Goal: Check status: Check status

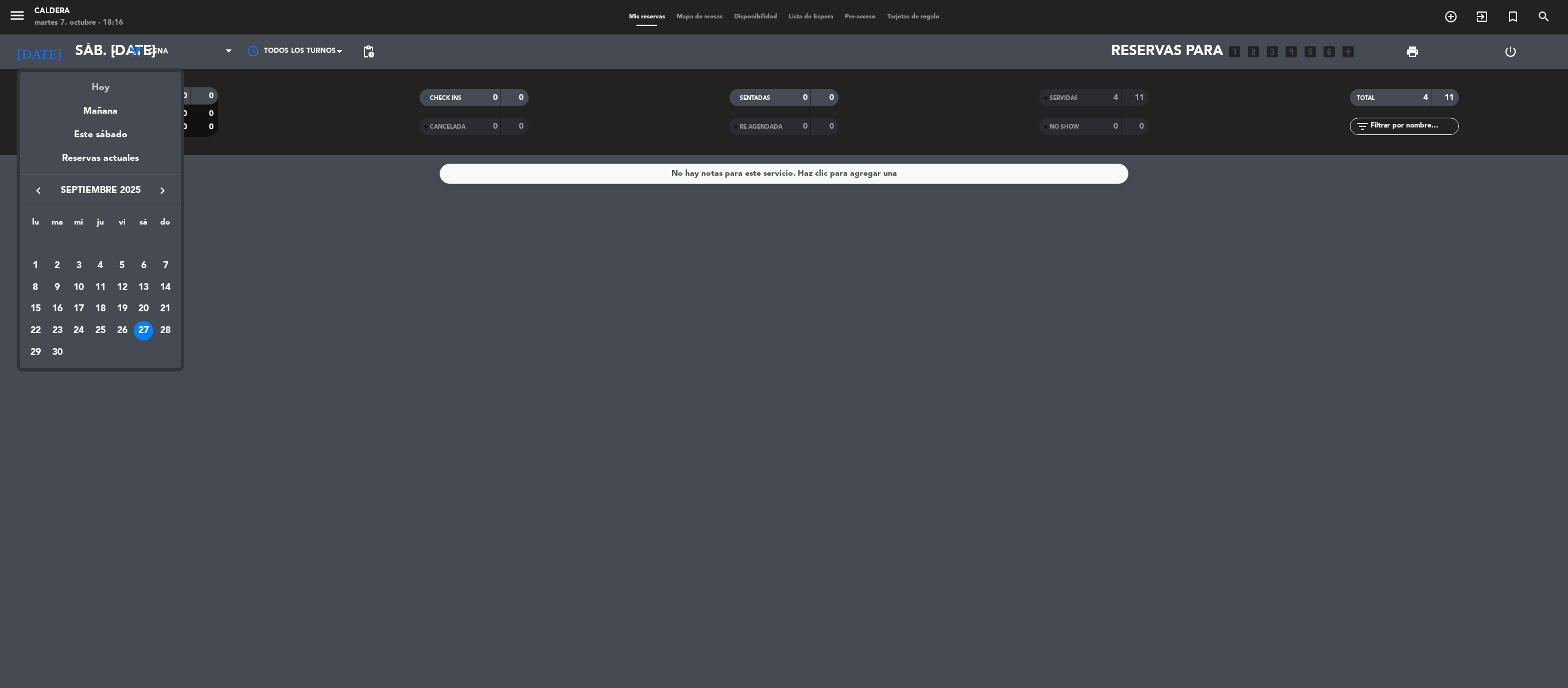
click at [97, 72] on div "Hoy" at bounding box center [100, 84] width 160 height 23
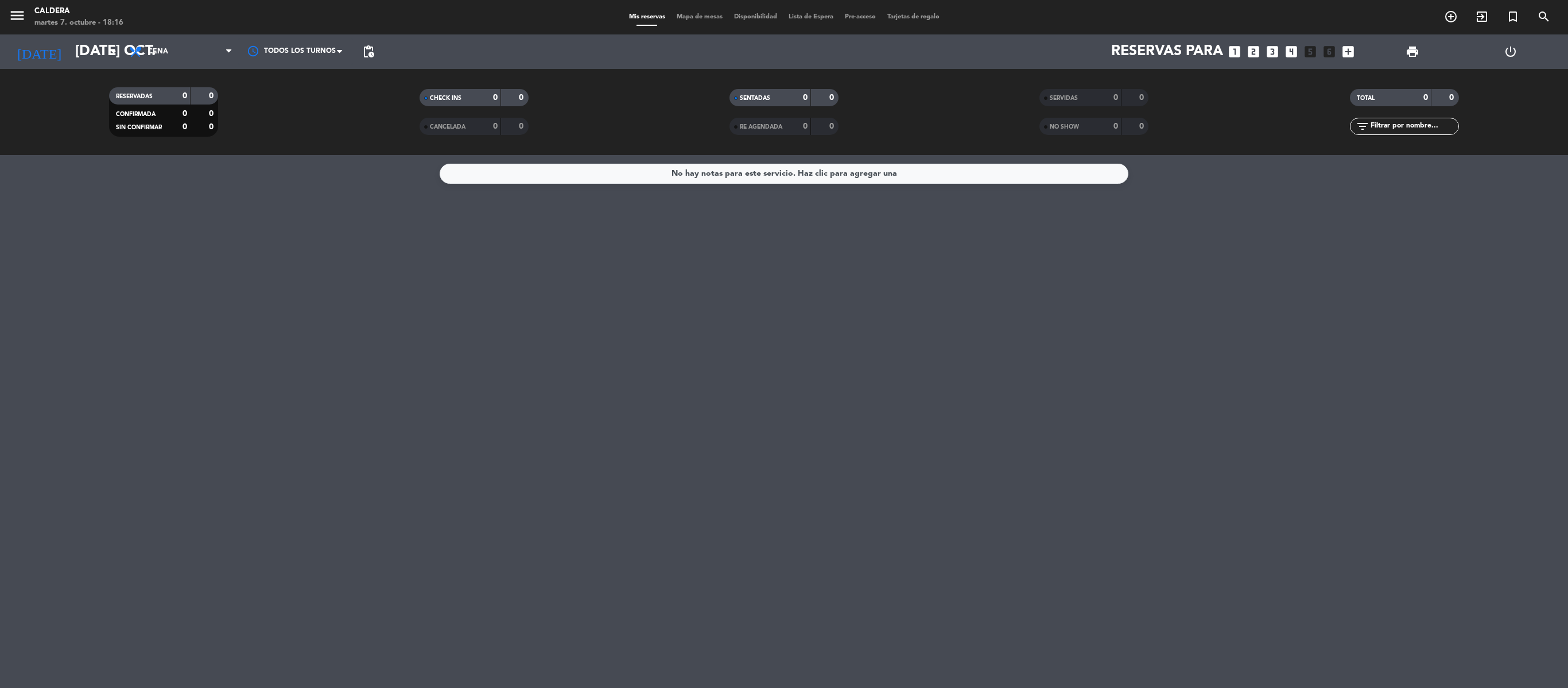
click at [82, 67] on div "[DATE] [DATE] oct. arrow_drop_down" at bounding box center [66, 51] width 114 height 34
click at [78, 58] on input "[DATE] oct." at bounding box center [160, 51] width 182 height 29
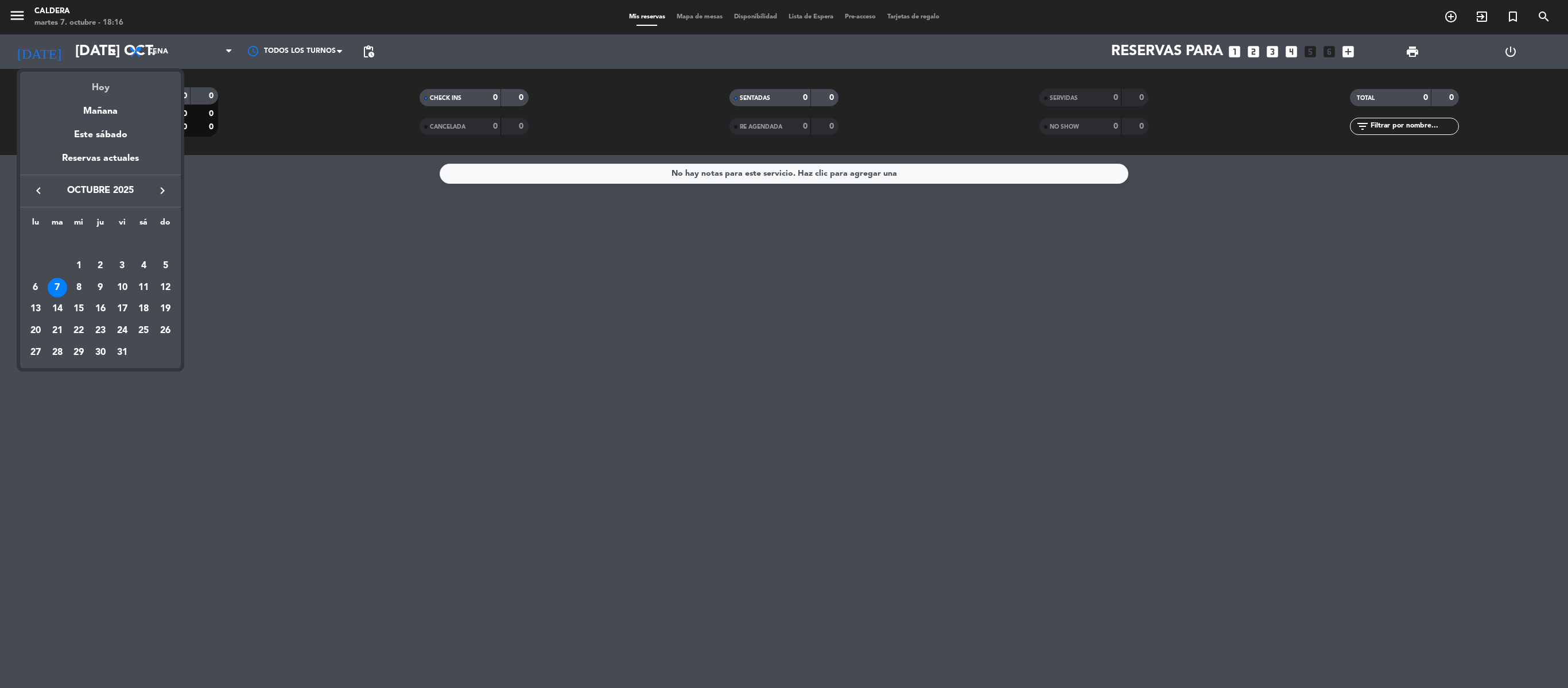
click at [90, 91] on div "Hoy" at bounding box center [100, 84] width 160 height 23
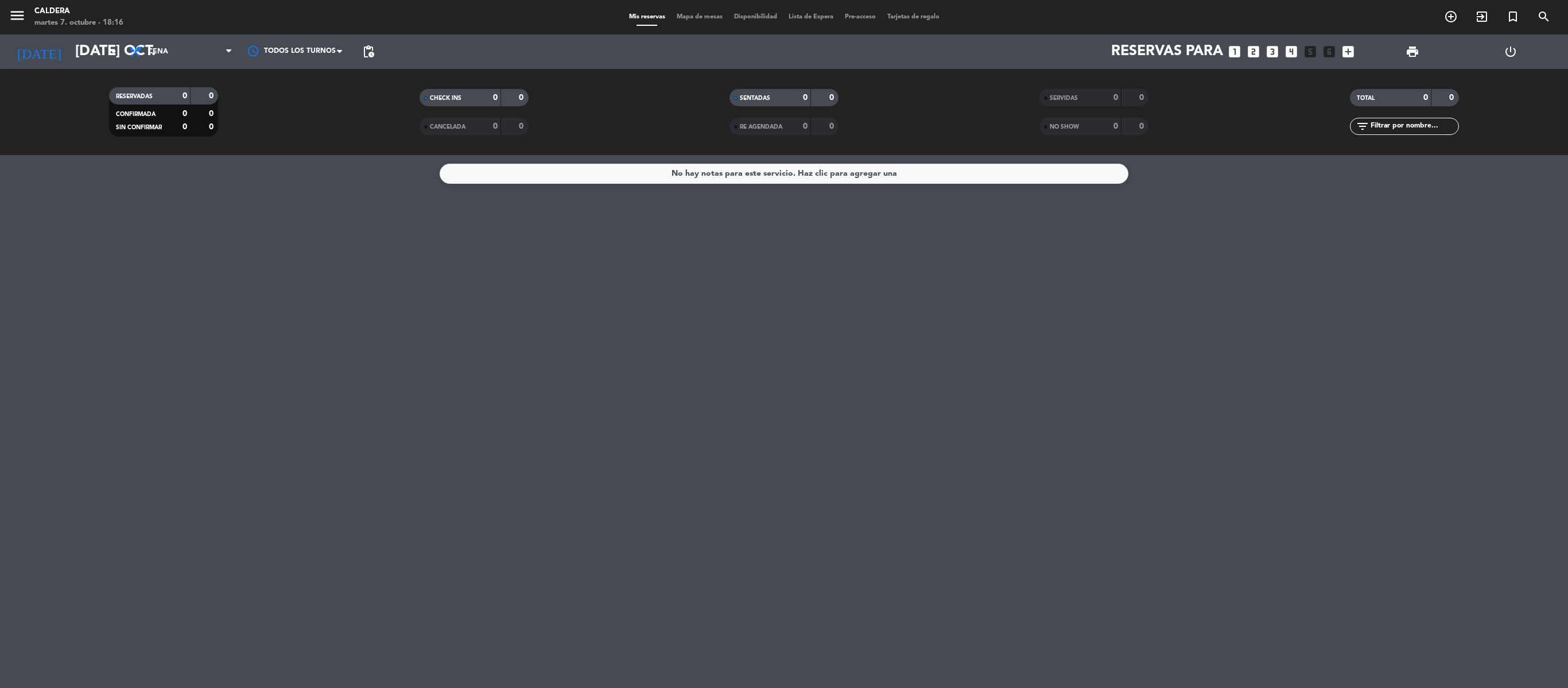
click at [380, 357] on div "No hay notas para este servicio. Haz clic para agregar una" at bounding box center [784, 421] width 1568 height 533
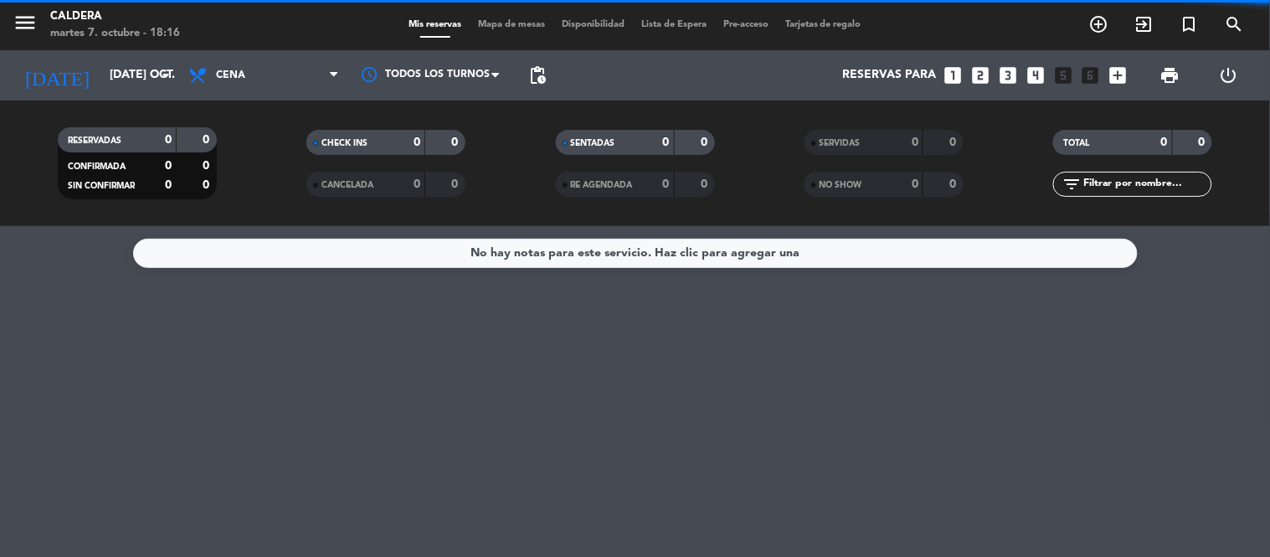
click at [406, 332] on div "No hay notas para este servicio. Haz clic para agregar una" at bounding box center [635, 391] width 1270 height 331
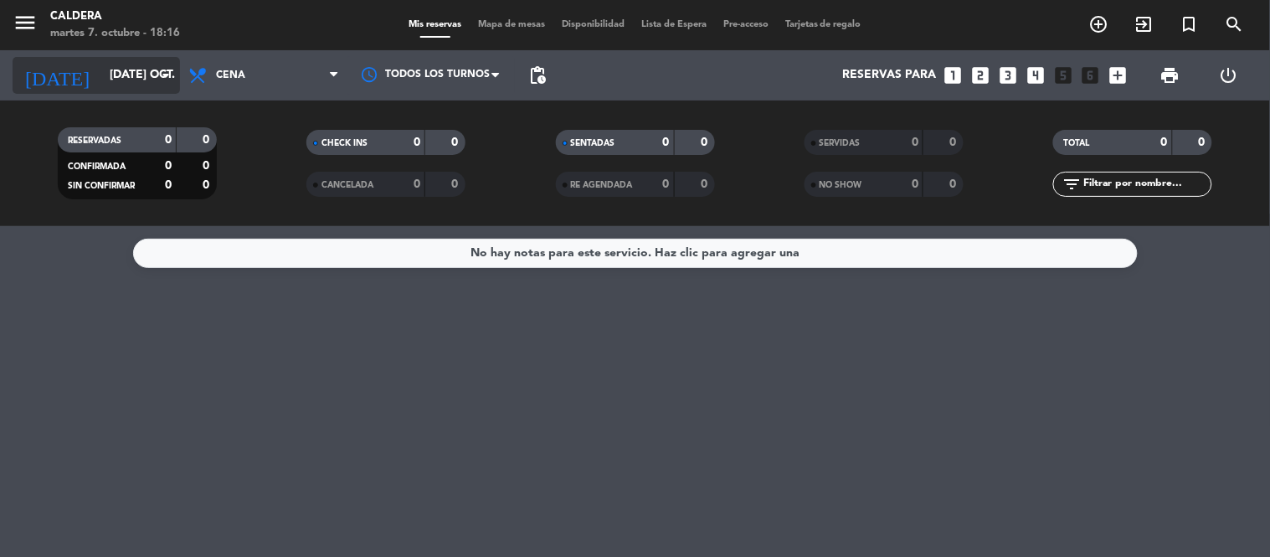
click at [101, 73] on input "[DATE] oct." at bounding box center [180, 75] width 159 height 30
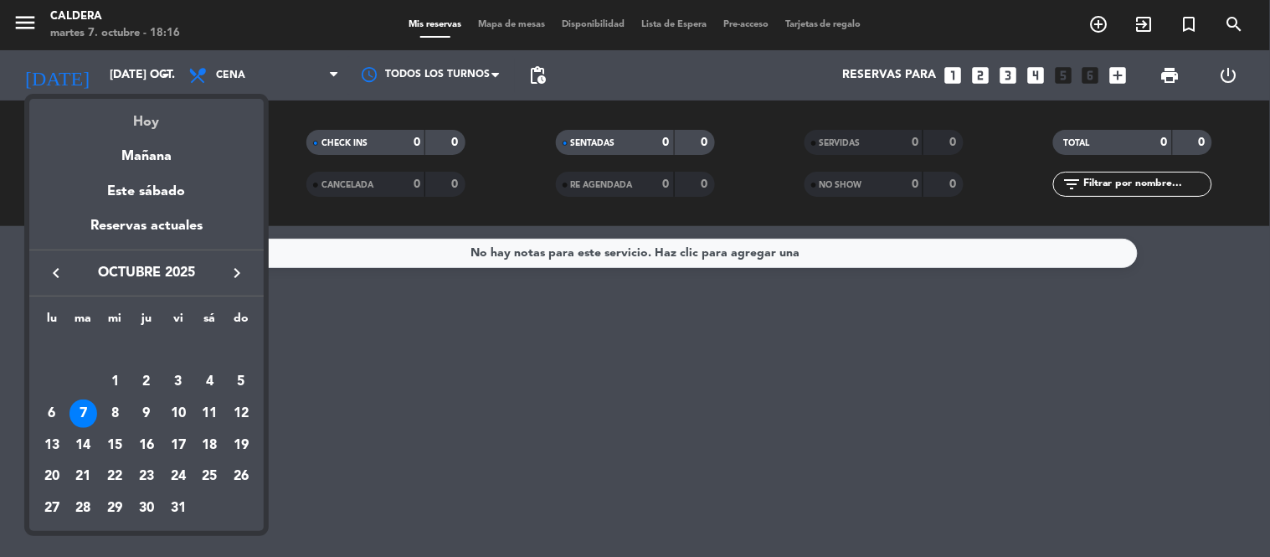
click at [144, 128] on div "Hoy" at bounding box center [146, 116] width 234 height 34
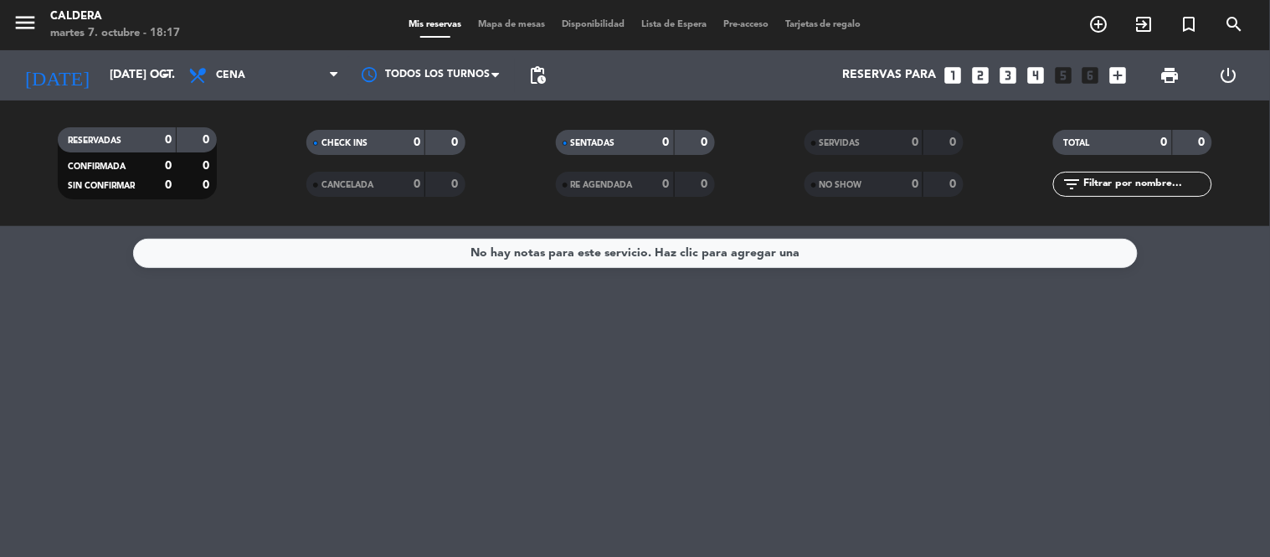
click at [730, 329] on div "No hay notas para este servicio. Haz clic para agregar una" at bounding box center [635, 391] width 1270 height 331
click at [101, 78] on input "[DATE] oct." at bounding box center [180, 75] width 159 height 30
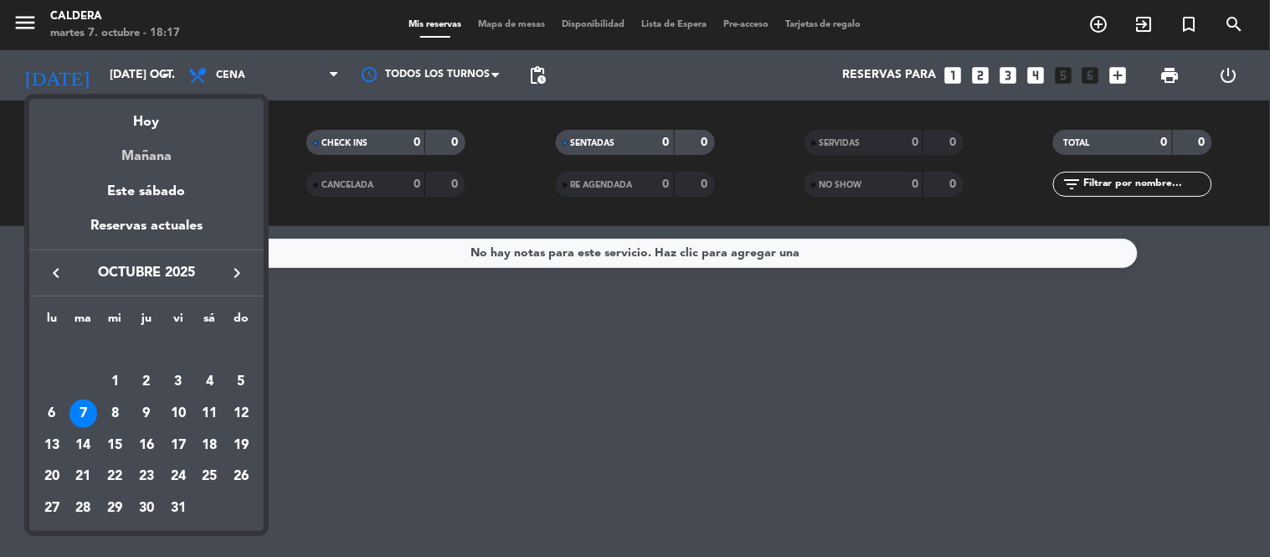
click at [121, 161] on div "Mañana" at bounding box center [146, 150] width 234 height 34
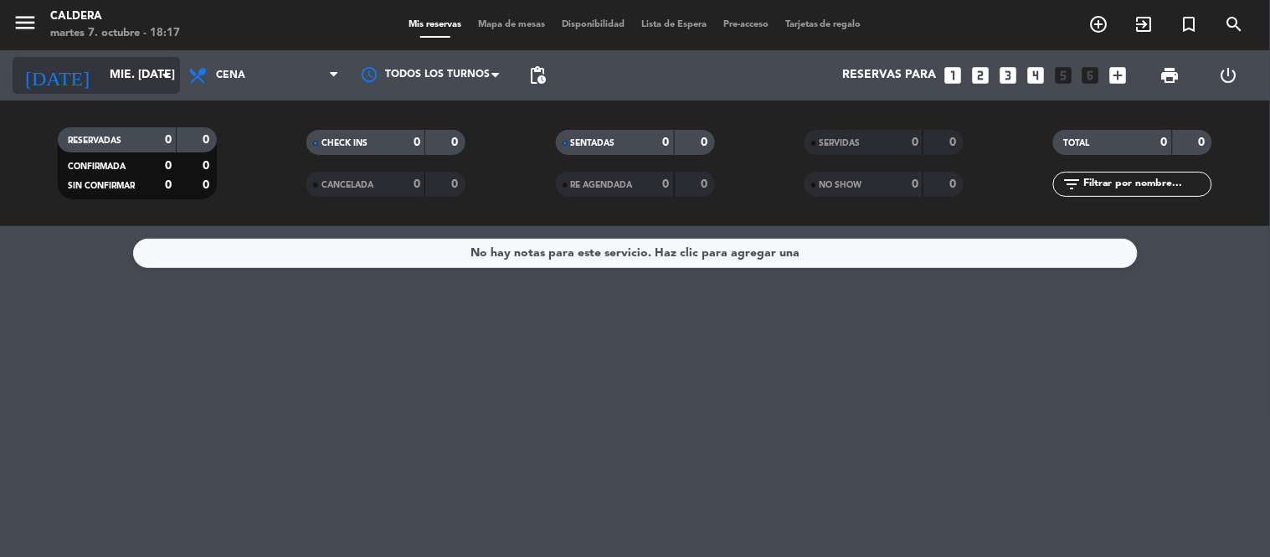
click at [101, 87] on input "mié. [DATE]" at bounding box center [180, 75] width 159 height 30
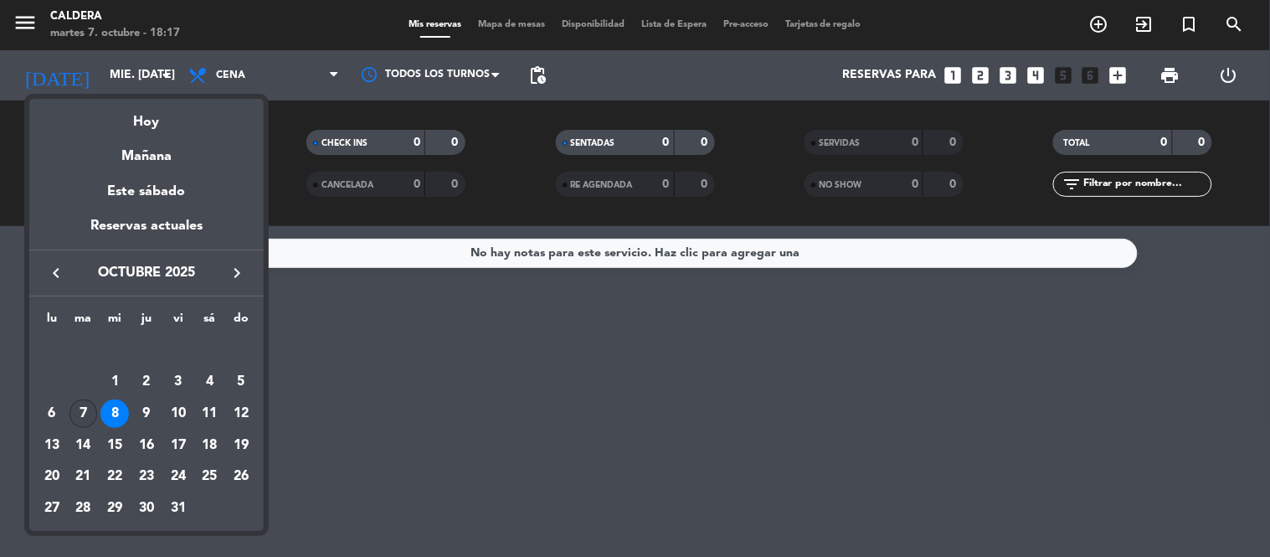
click at [86, 407] on div "7" at bounding box center [83, 413] width 28 height 28
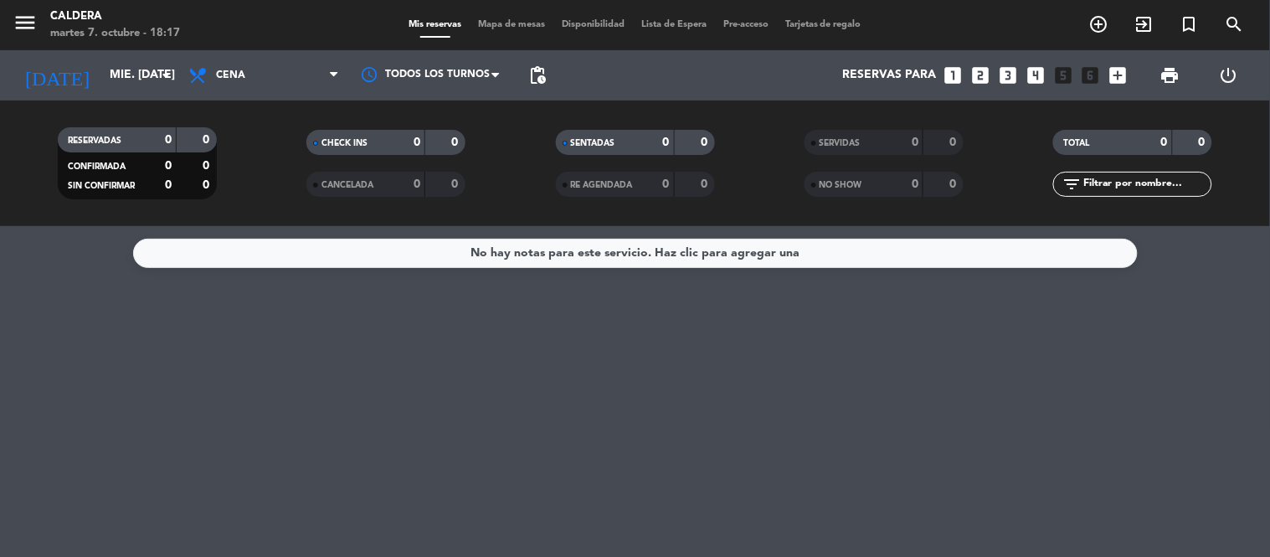
type input "[DATE] oct."
click at [681, 456] on div "No hay notas para este servicio. Haz clic para agregar una" at bounding box center [635, 391] width 1270 height 331
